Goal: Transaction & Acquisition: Purchase product/service

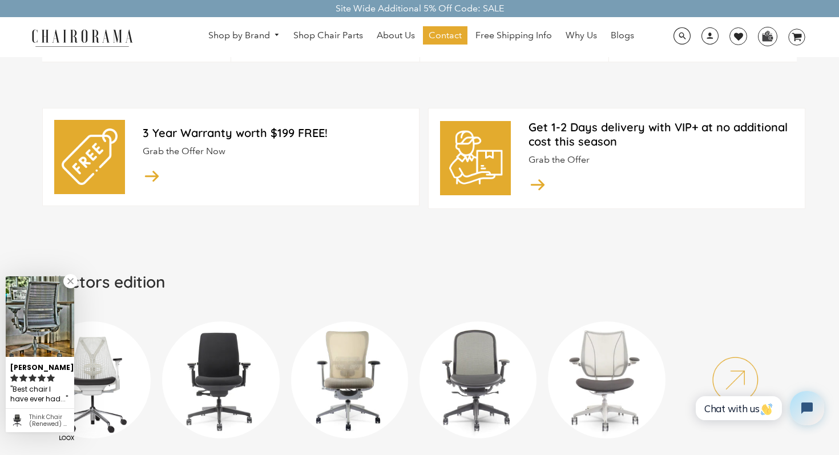
scroll to position [484, 0]
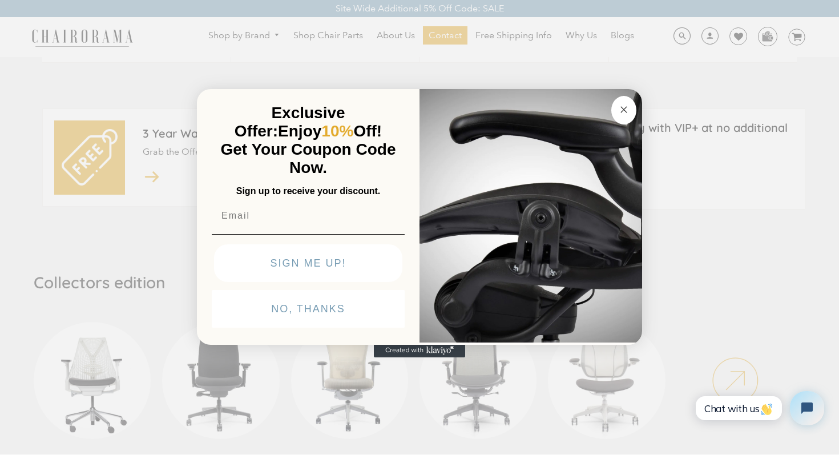
click at [618, 107] on circle "Close dialog" at bounding box center [623, 109] width 13 height 13
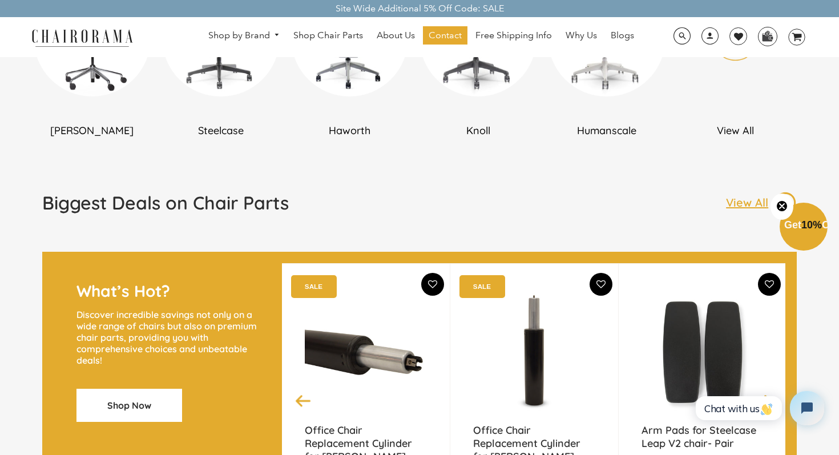
scroll to position [735, 0]
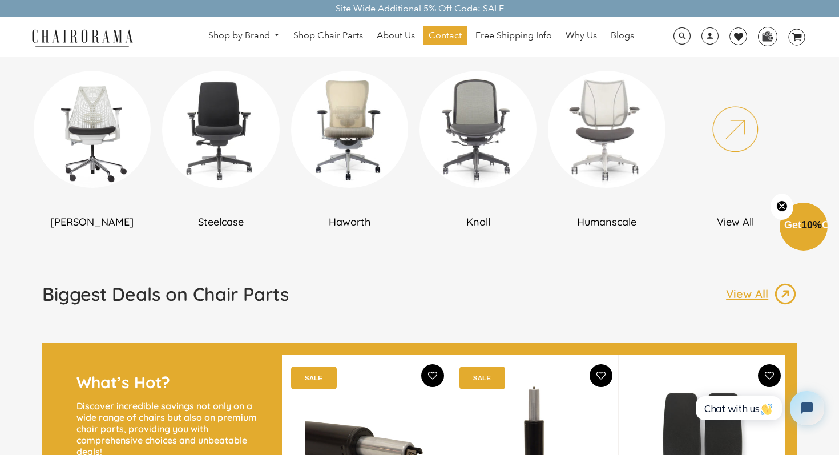
click at [84, 137] on img at bounding box center [92, 129] width 117 height 117
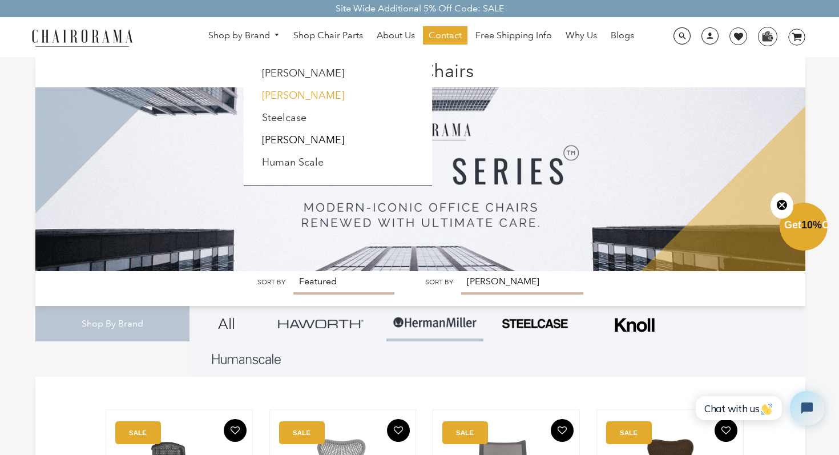
click at [278, 94] on link "[PERSON_NAME]" at bounding box center [303, 95] width 82 height 13
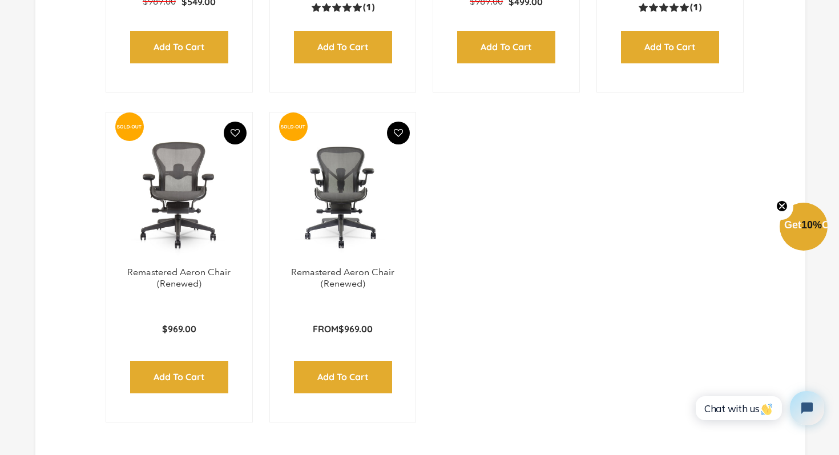
scroll to position [1696, 0]
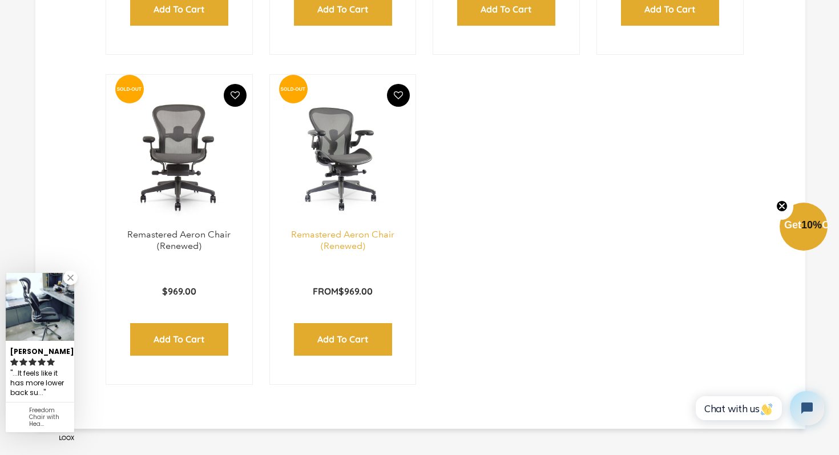
click at [334, 229] on link "Remastered Aeron Chair (Renewed)" at bounding box center [342, 240] width 103 height 23
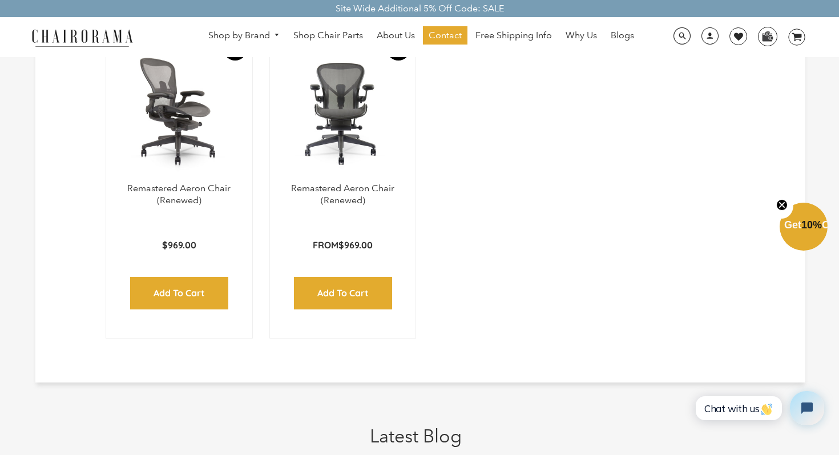
click at [200, 110] on img at bounding box center [179, 111] width 123 height 143
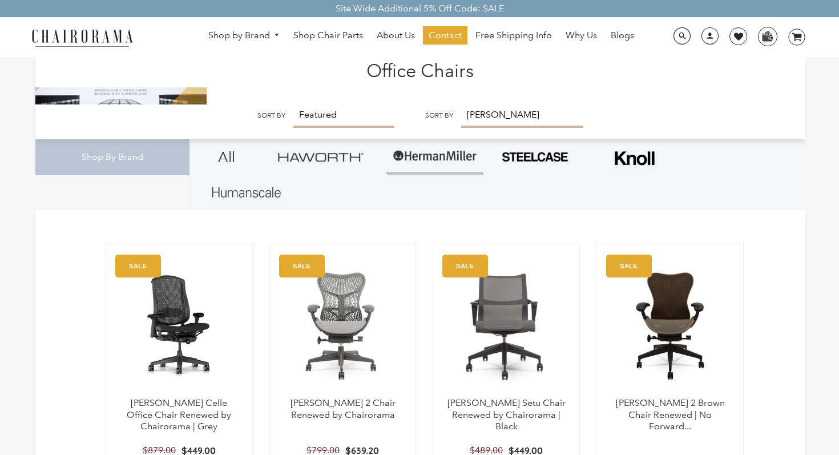
scroll to position [1575, 0]
